Goal: Task Accomplishment & Management: Use online tool/utility

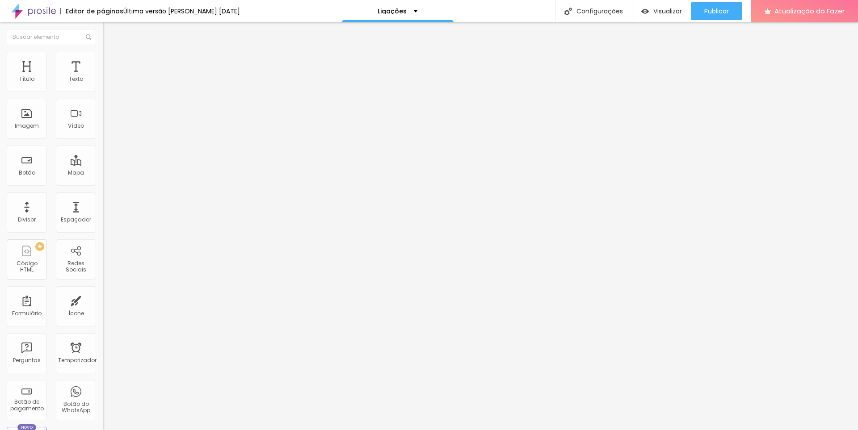
click at [103, 84] on input "Site" at bounding box center [156, 79] width 107 height 9
type input "Fotop"
click at [103, 184] on input "[URL][DOMAIN_NAME]" at bounding box center [156, 179] width 107 height 9
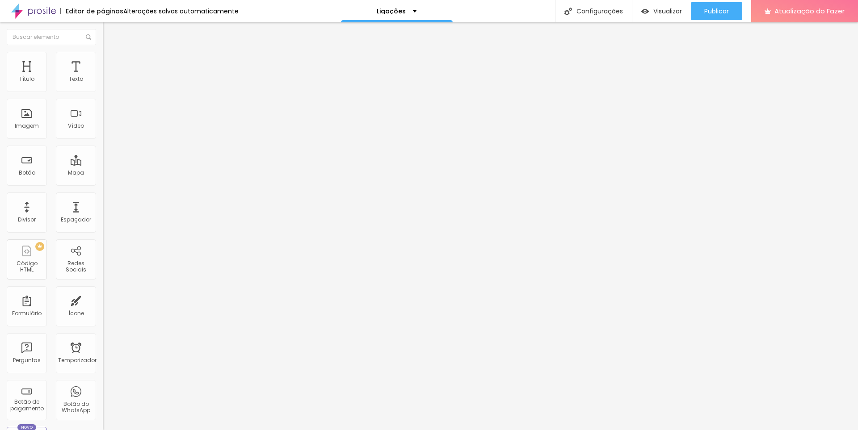
click at [103, 184] on input "[URL][DOMAIN_NAME]" at bounding box center [156, 179] width 107 height 9
click at [103, 184] on input "text" at bounding box center [156, 179] width 107 height 9
paste input "[URL][DOMAIN_NAME]"
type input "[URL][DOMAIN_NAME]"
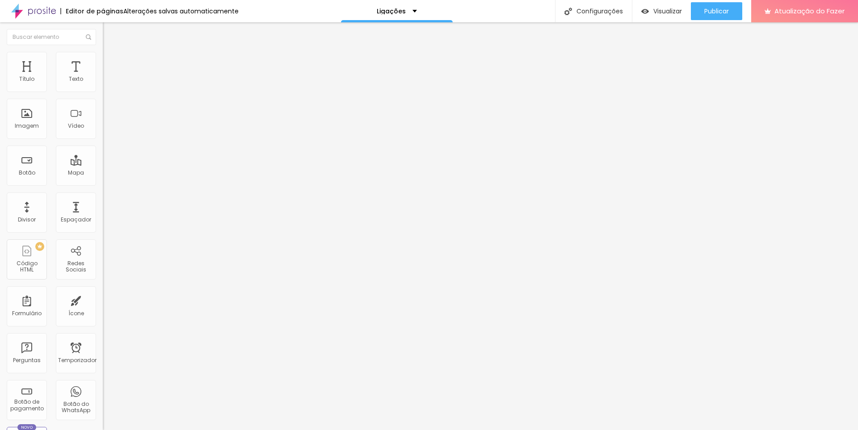
scroll to position [0, 0]
click at [103, 84] on input "Fotos" at bounding box center [156, 79] width 107 height 9
type input "Fotto"
click at [103, 84] on input "Site Fotto" at bounding box center [156, 79] width 107 height 9
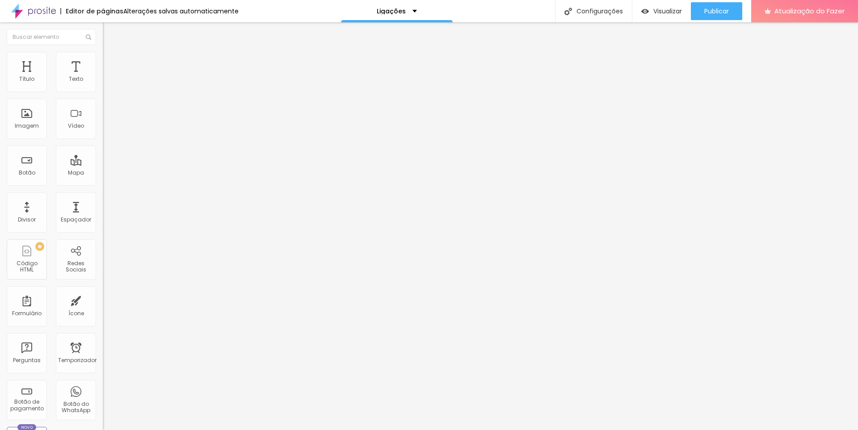
click at [103, 84] on input "Site Fotto" at bounding box center [156, 79] width 107 height 9
type input "Site"
click at [103, 184] on input "[URL][DOMAIN_NAME]" at bounding box center [156, 179] width 107 height 9
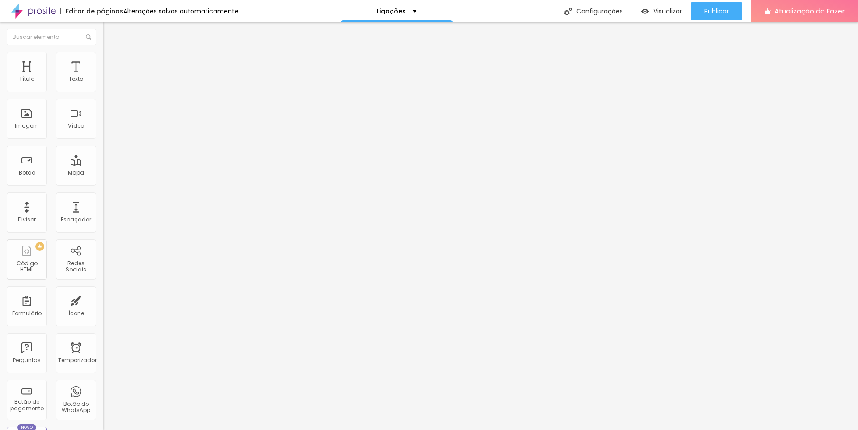
click at [103, 184] on input "[URL][DOMAIN_NAME]" at bounding box center [156, 179] width 107 height 9
click at [103, 184] on input "text" at bounding box center [156, 179] width 107 height 9
paste input "[URL][DOMAIN_NAME]"
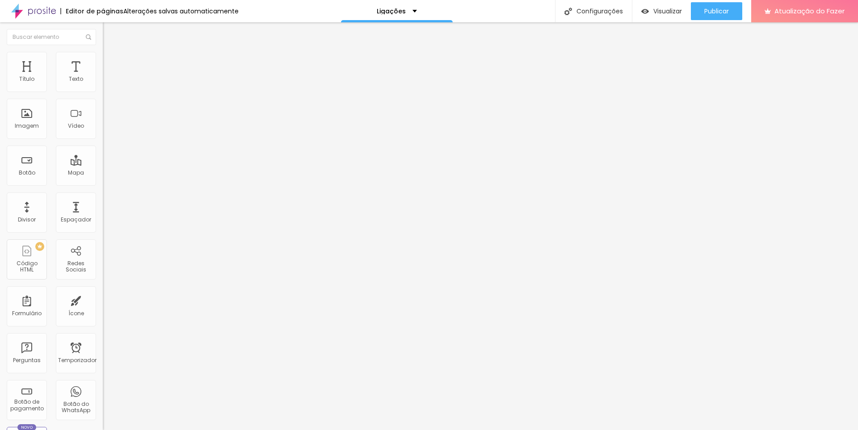
type input "[URL][DOMAIN_NAME]"
click at [103, 84] on input "Site Running Land" at bounding box center [156, 79] width 107 height 9
type input "S"
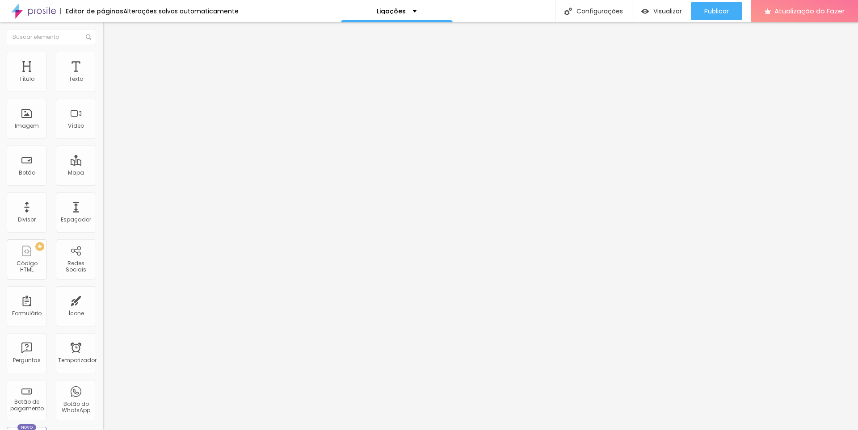
type input "Site Running Land"
click at [722, 9] on font "Publicar" at bounding box center [716, 11] width 25 height 9
